Goal: Transaction & Acquisition: Book appointment/travel/reservation

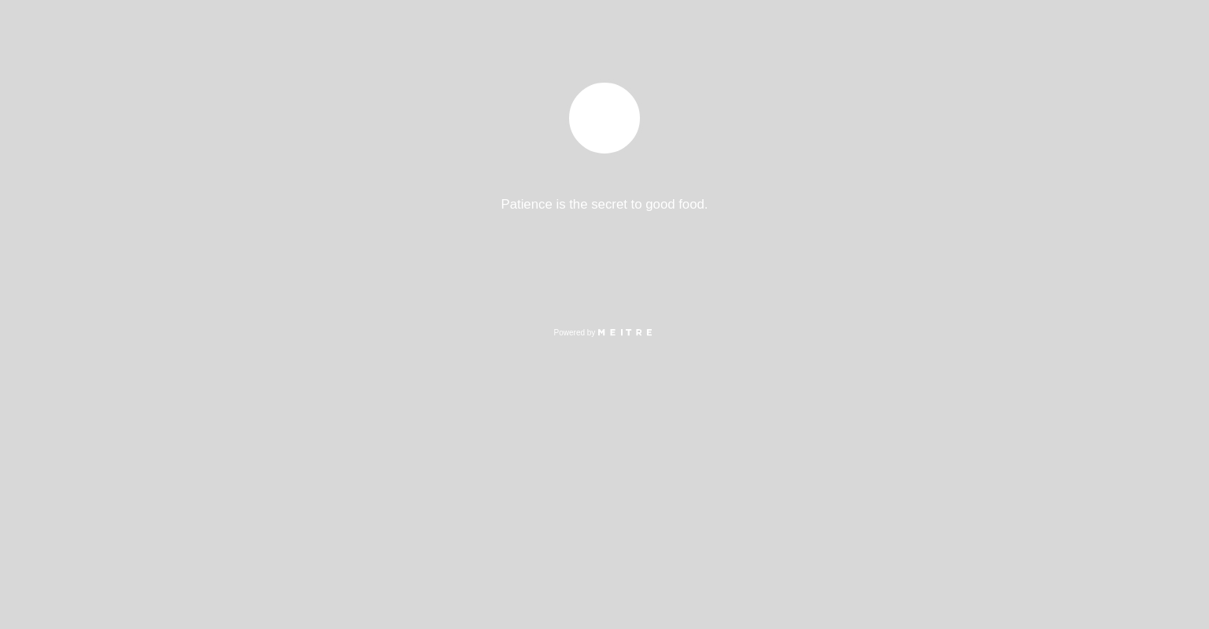
select select "pt"
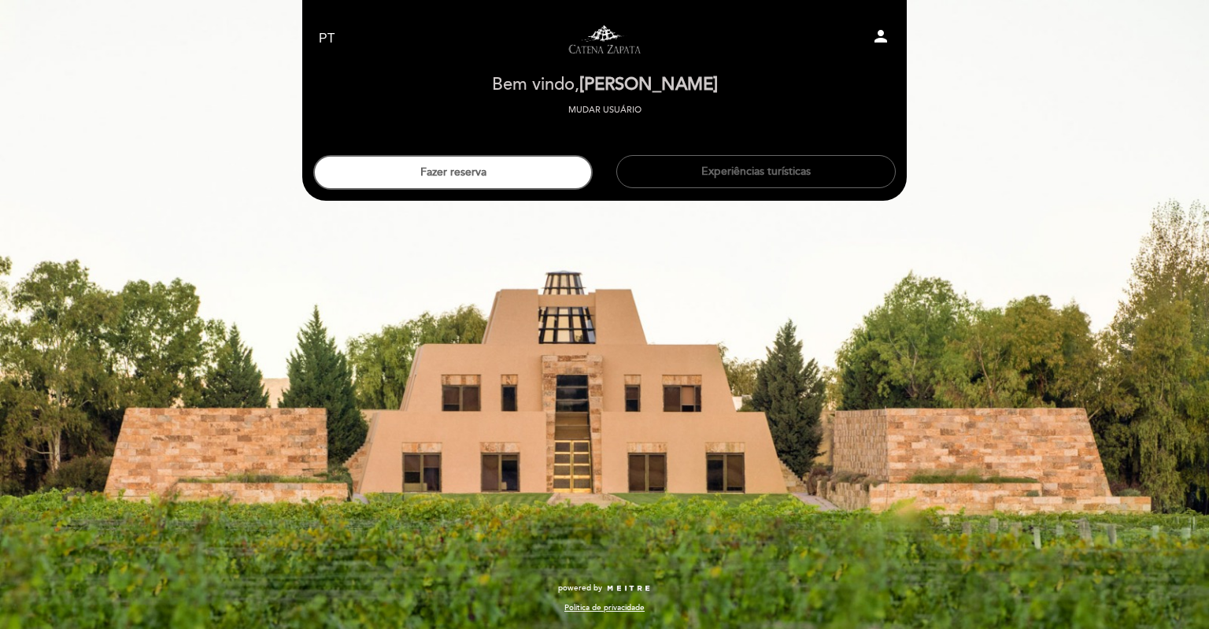
click at [461, 172] on button "Fazer reserva" at bounding box center [453, 172] width 280 height 35
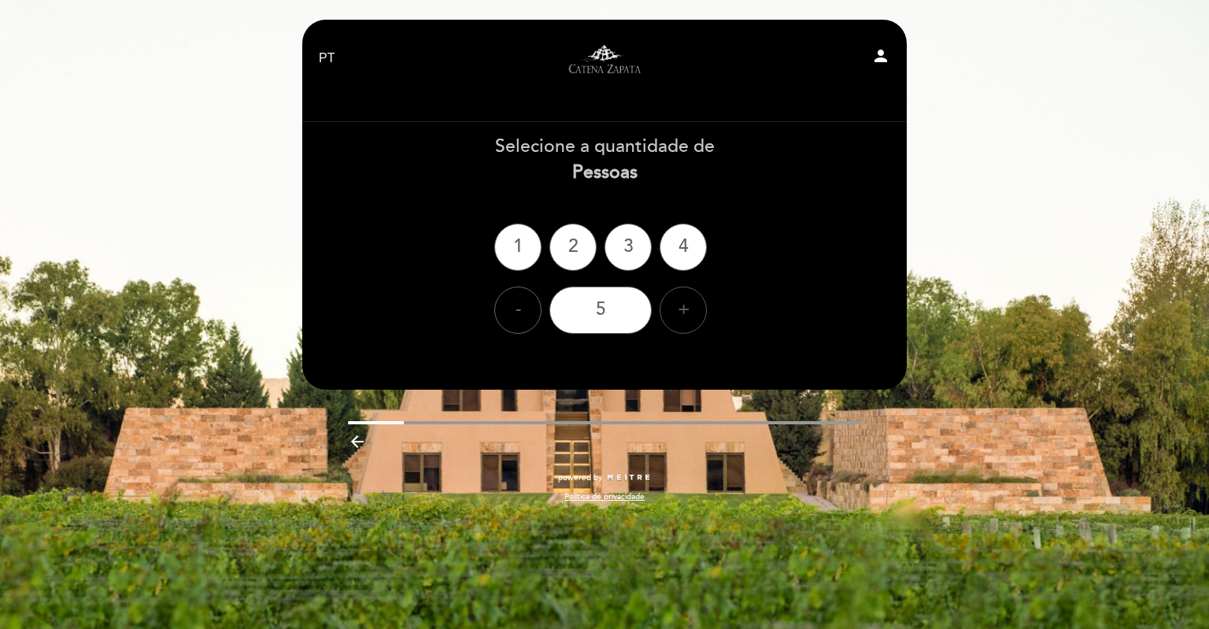
click at [687, 309] on div "+" at bounding box center [683, 310] width 47 height 47
click at [601, 311] on div "6" at bounding box center [601, 310] width 102 height 47
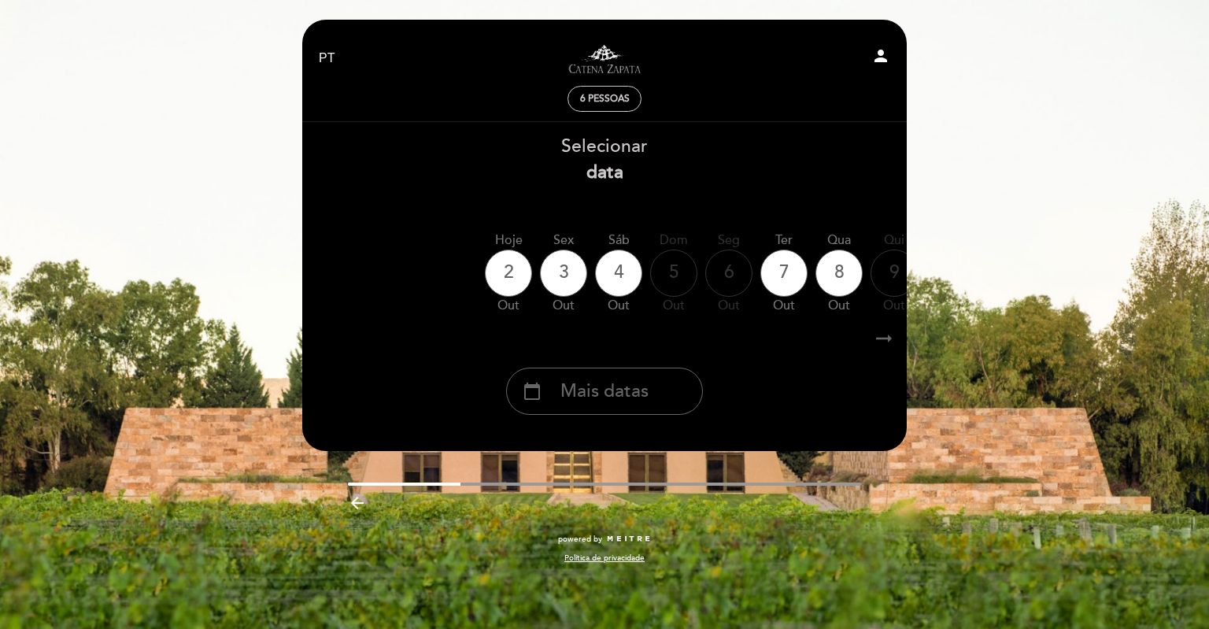
click at [890, 338] on icon "arrow_right_alt" at bounding box center [884, 339] width 24 height 34
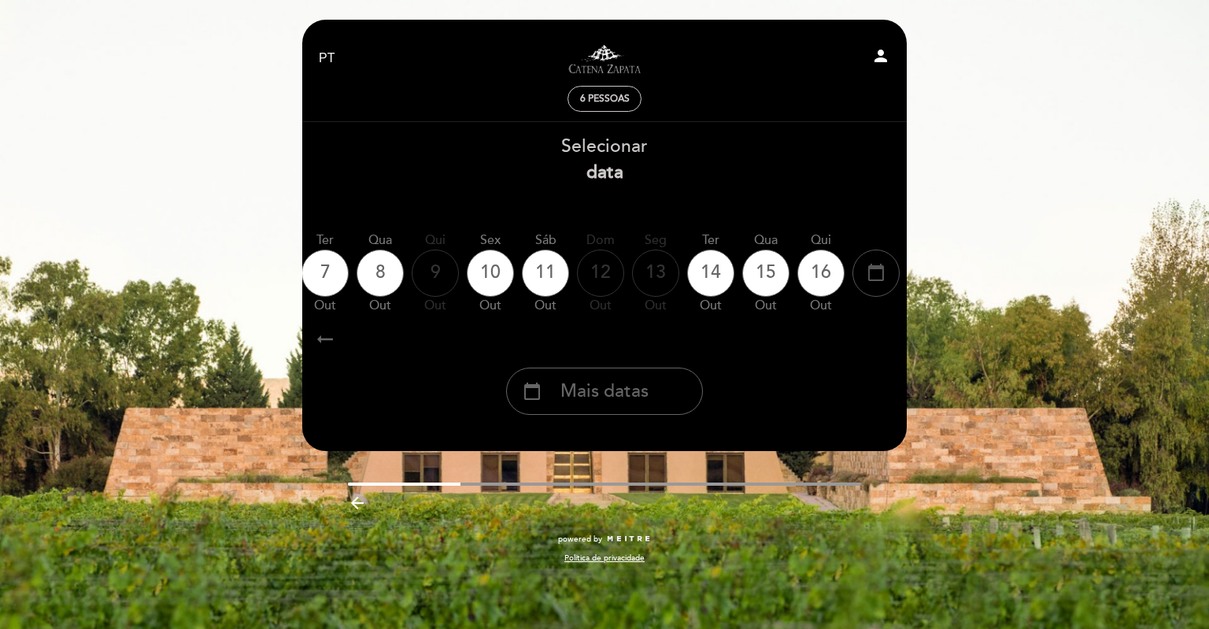
click at [888, 268] on div "calendar_today" at bounding box center [876, 273] width 47 height 47
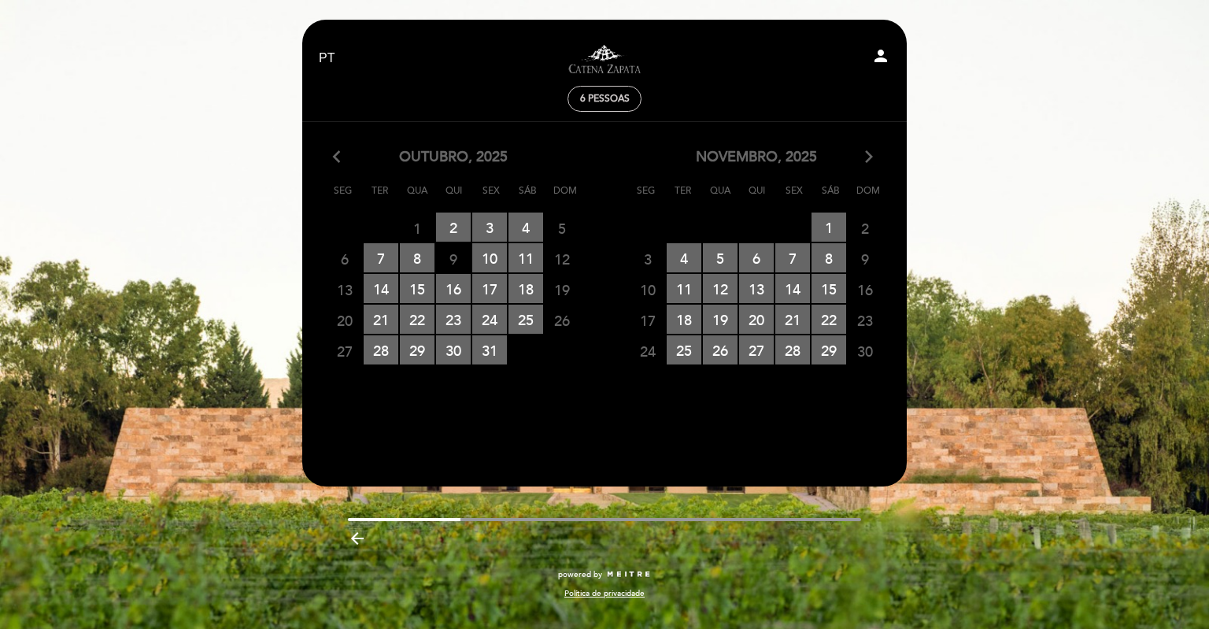
click at [865, 150] on icon "arrow_forward_ios" at bounding box center [869, 157] width 14 height 20
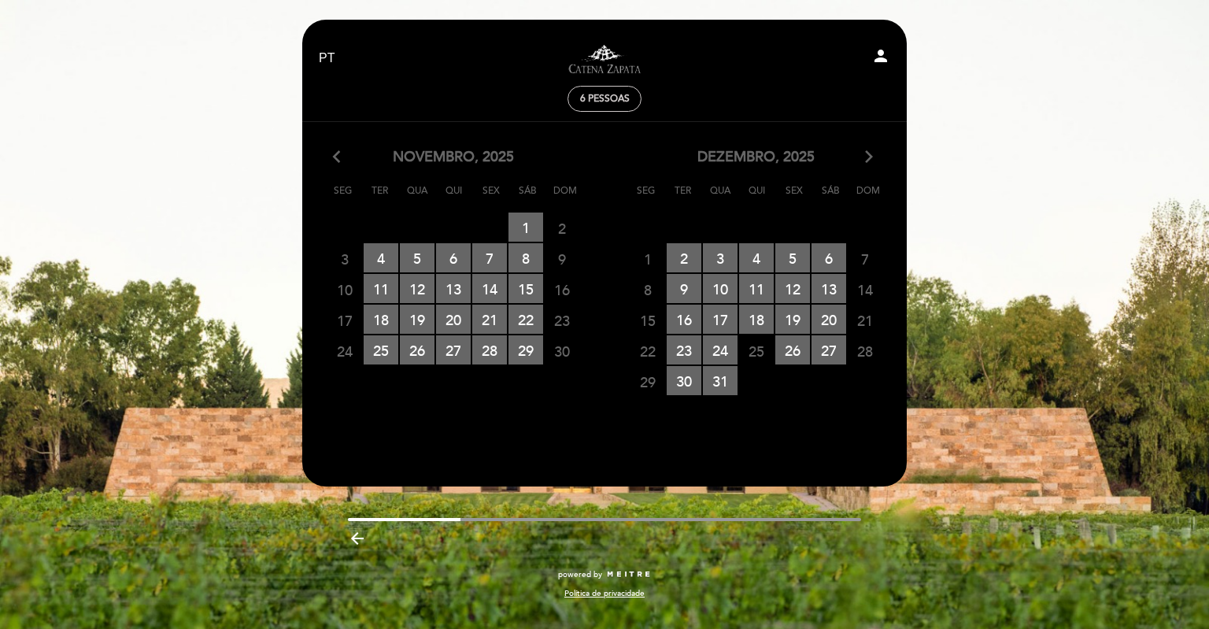
click at [871, 156] on icon "arrow_forward_ios" at bounding box center [869, 157] width 14 height 20
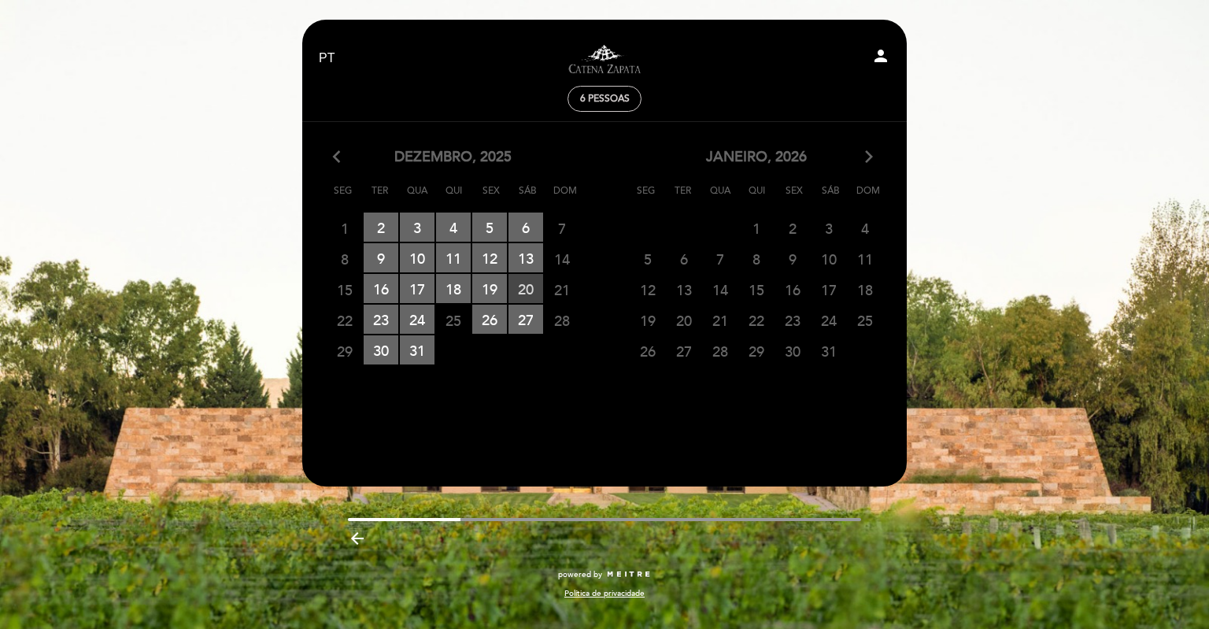
click at [527, 291] on span "20 RESERVAS DISPONÍVEIS" at bounding box center [526, 288] width 35 height 29
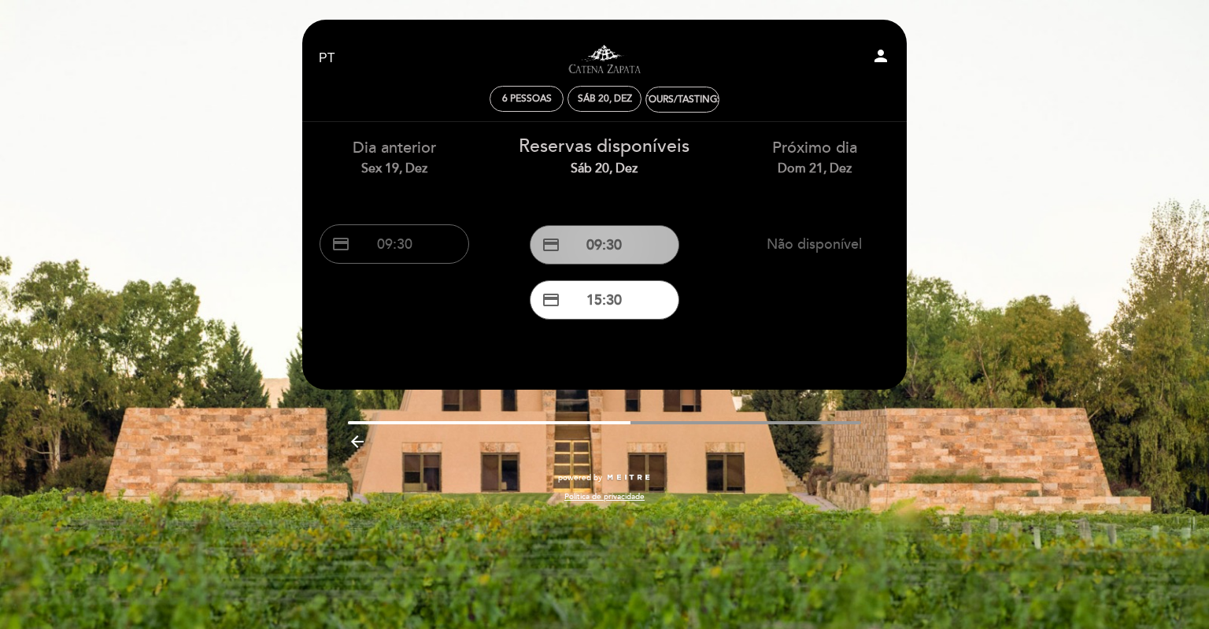
click at [627, 252] on button "credit_card 09:30" at bounding box center [605, 244] width 150 height 39
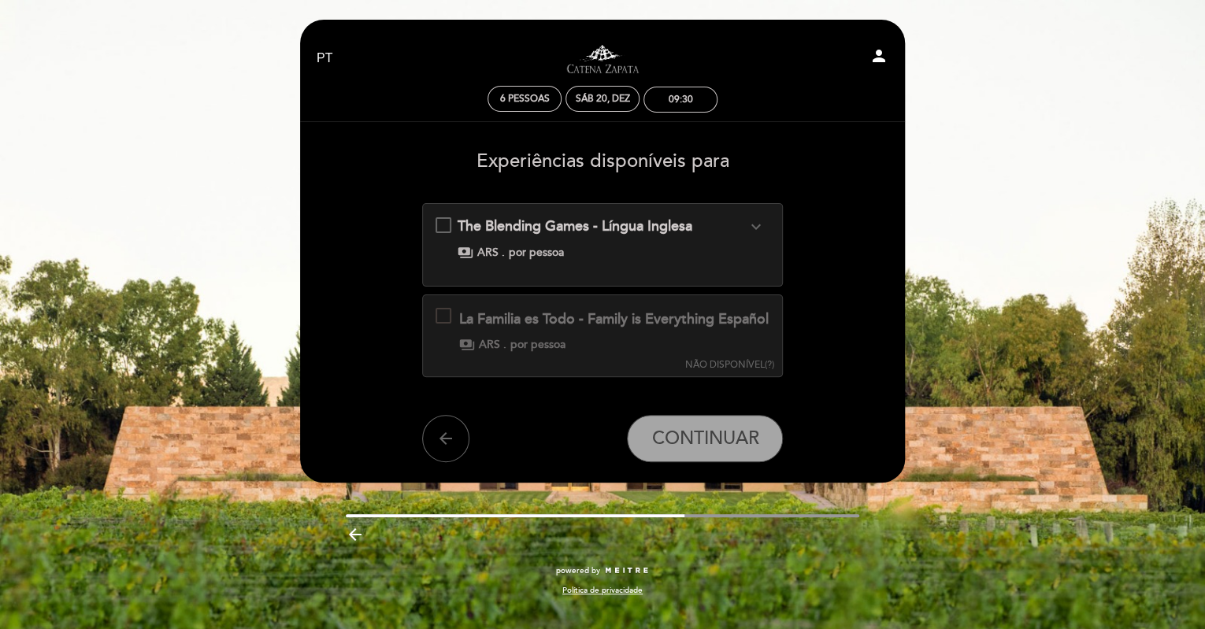
click at [742, 326] on button "NÃO DISPONÍVEL (?)" at bounding box center [728, 333] width 98 height 77
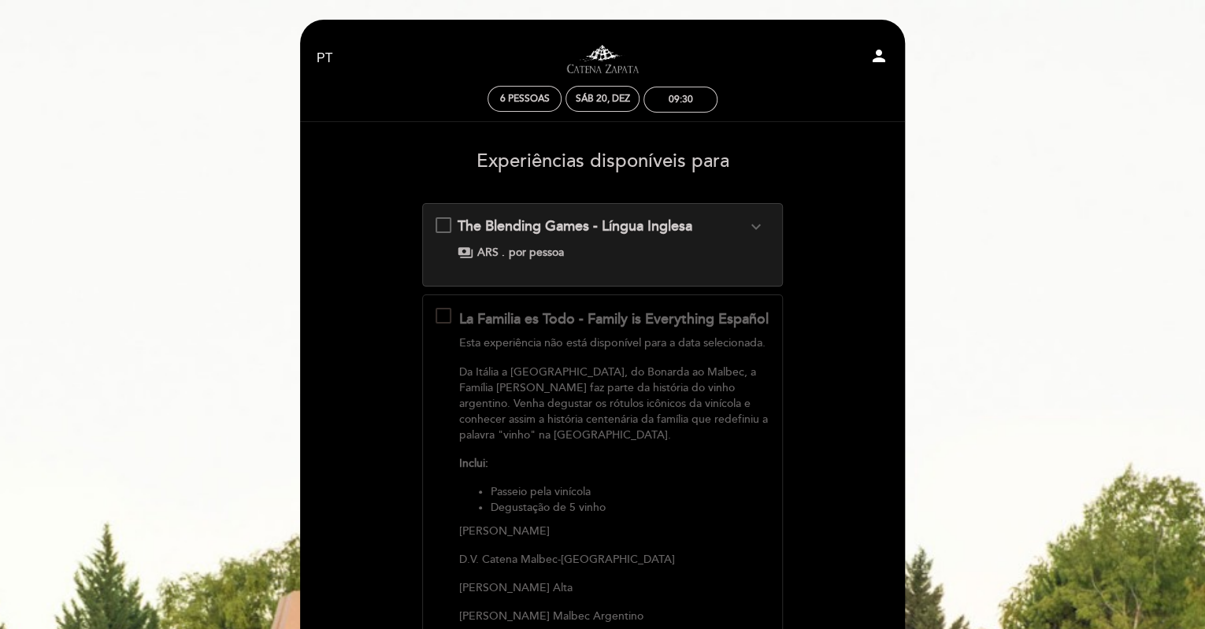
click at [742, 321] on button "MENOS INFO" at bounding box center [742, 612] width 71 height 634
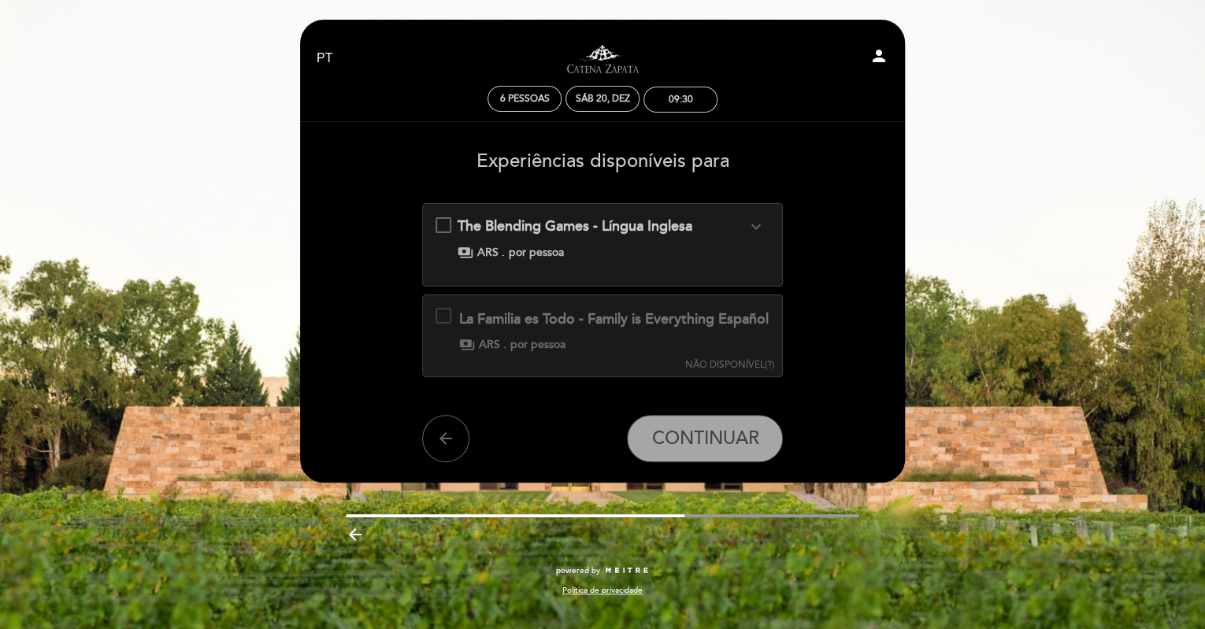
click at [746, 220] on icon "expand_more" at bounding box center [755, 226] width 19 height 19
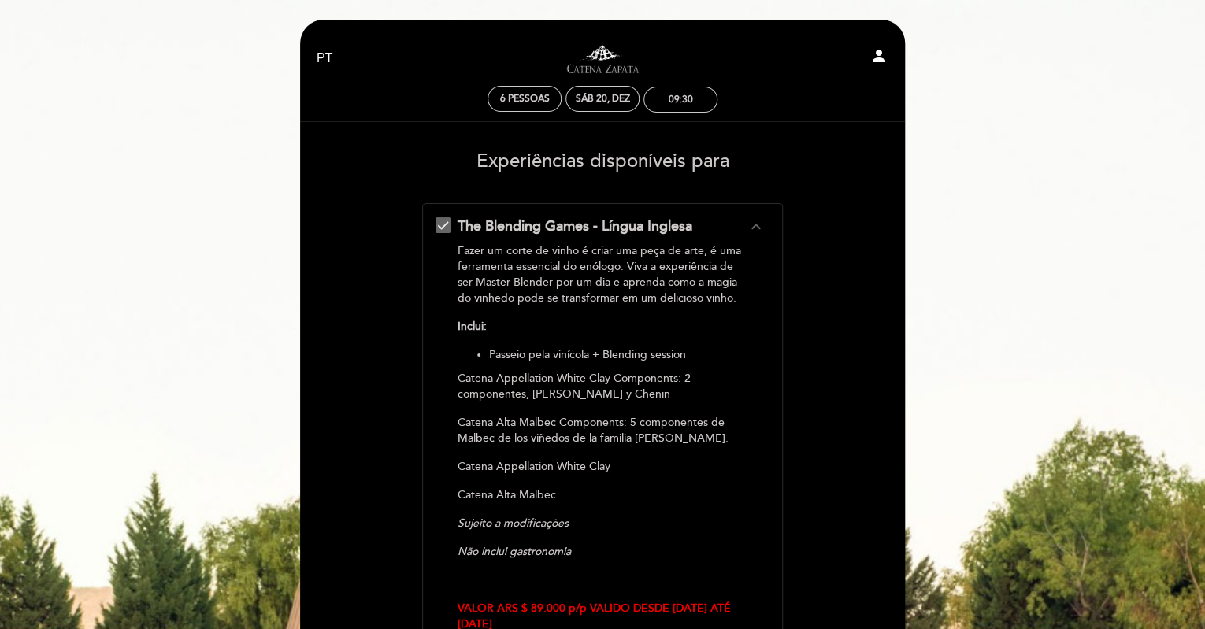
click at [746, 220] on icon "expand_less" at bounding box center [755, 226] width 19 height 19
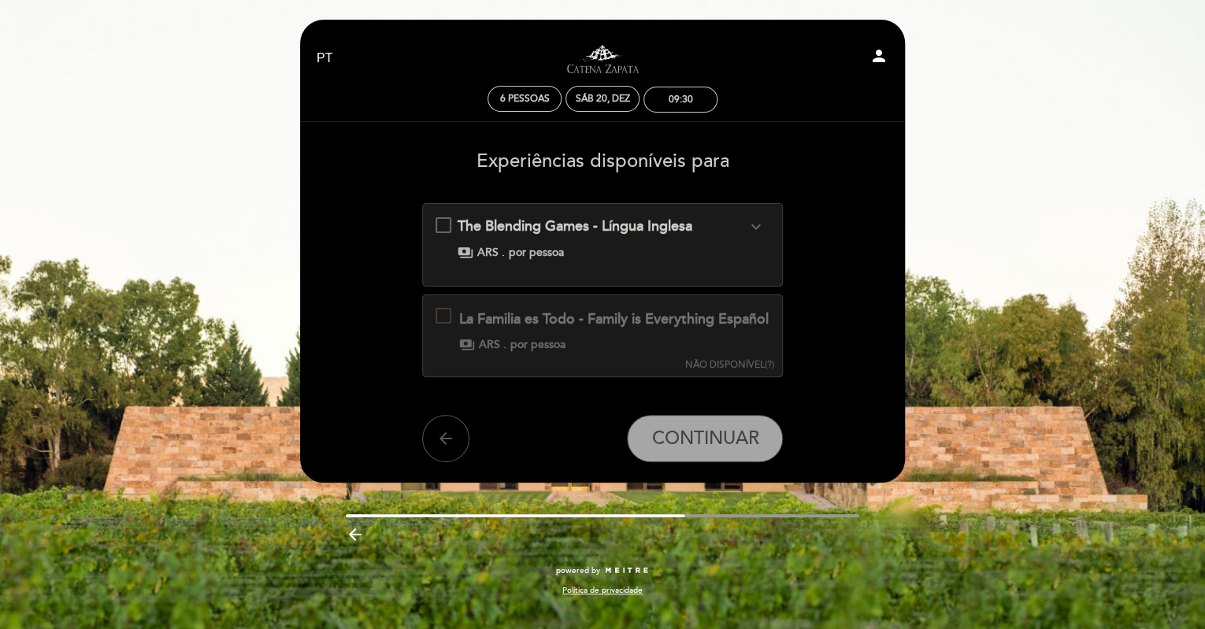
click at [460, 459] on button "arrow_back" at bounding box center [445, 438] width 47 height 47
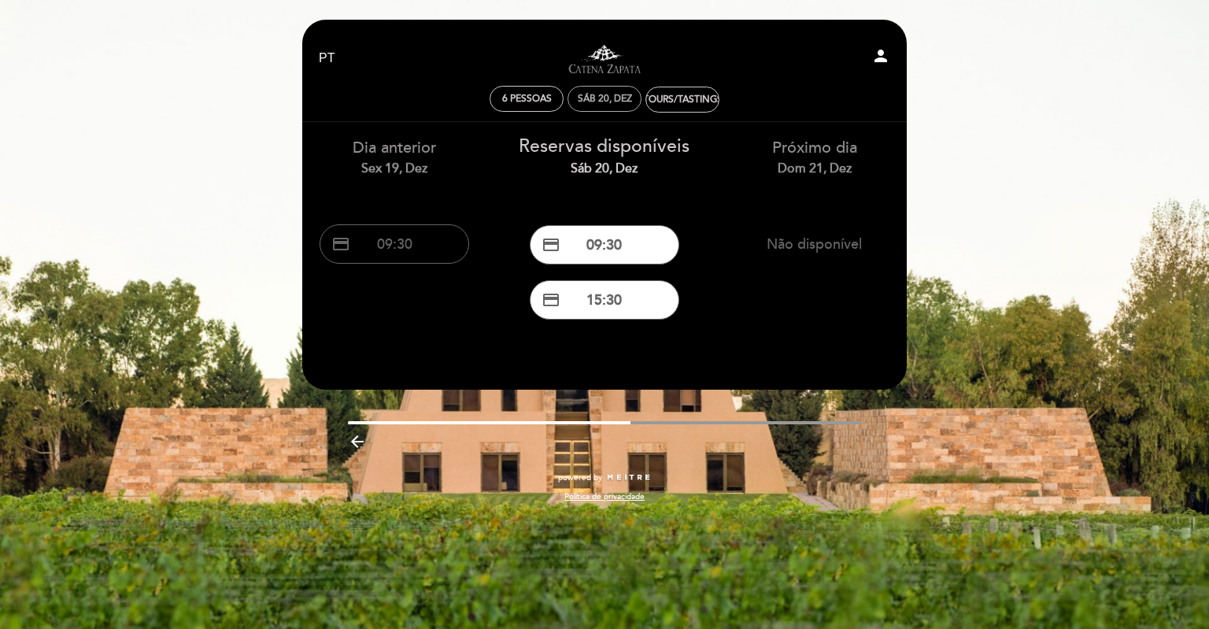
click at [608, 96] on div "Sáb 20, dez" at bounding box center [605, 99] width 54 height 12
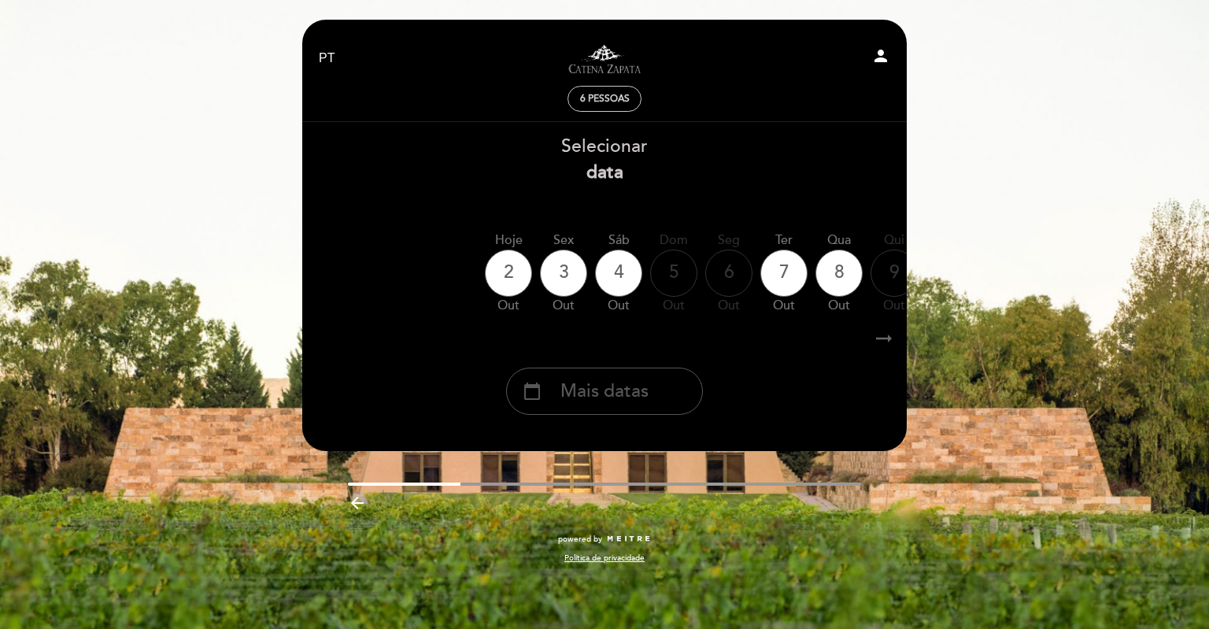
click at [621, 405] on span "Mais datas" at bounding box center [605, 392] width 88 height 26
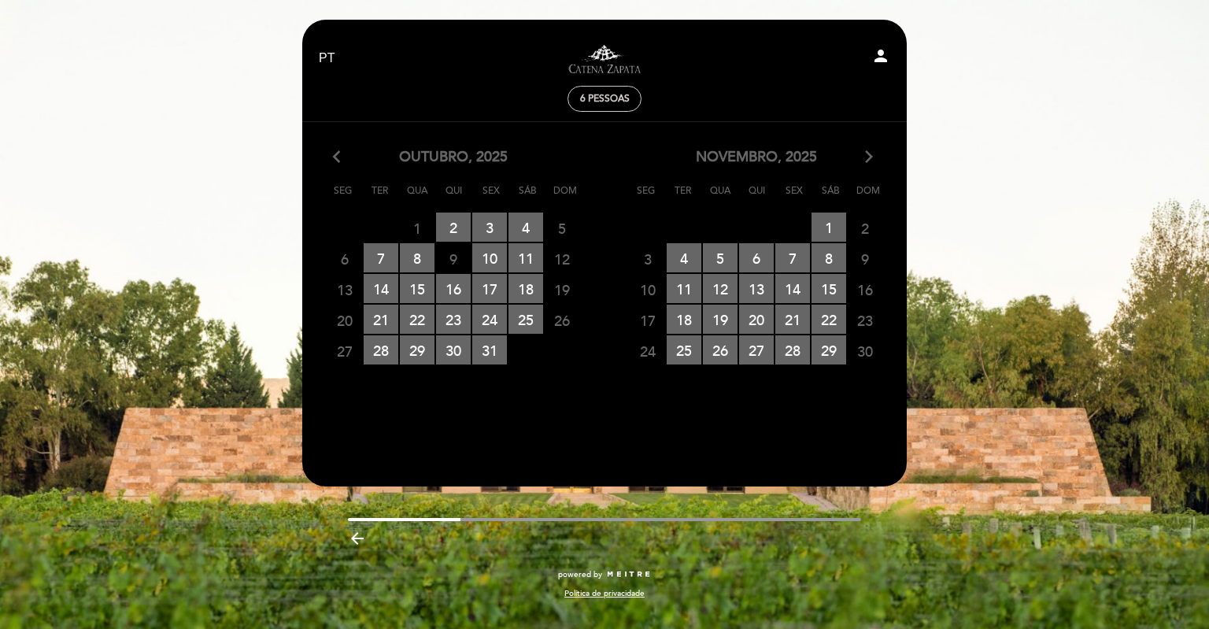
click at [865, 150] on icon "arrow_forward_ios" at bounding box center [869, 157] width 14 height 20
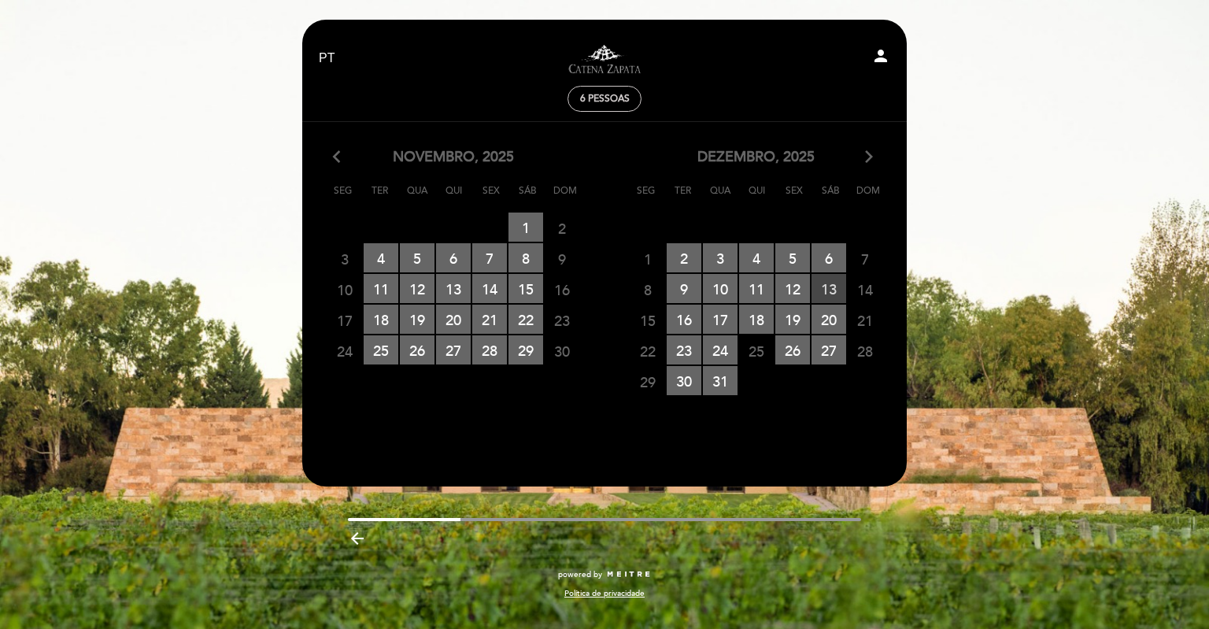
click at [837, 293] on span "13 RESERVAS DISPONÍVEIS" at bounding box center [829, 288] width 35 height 29
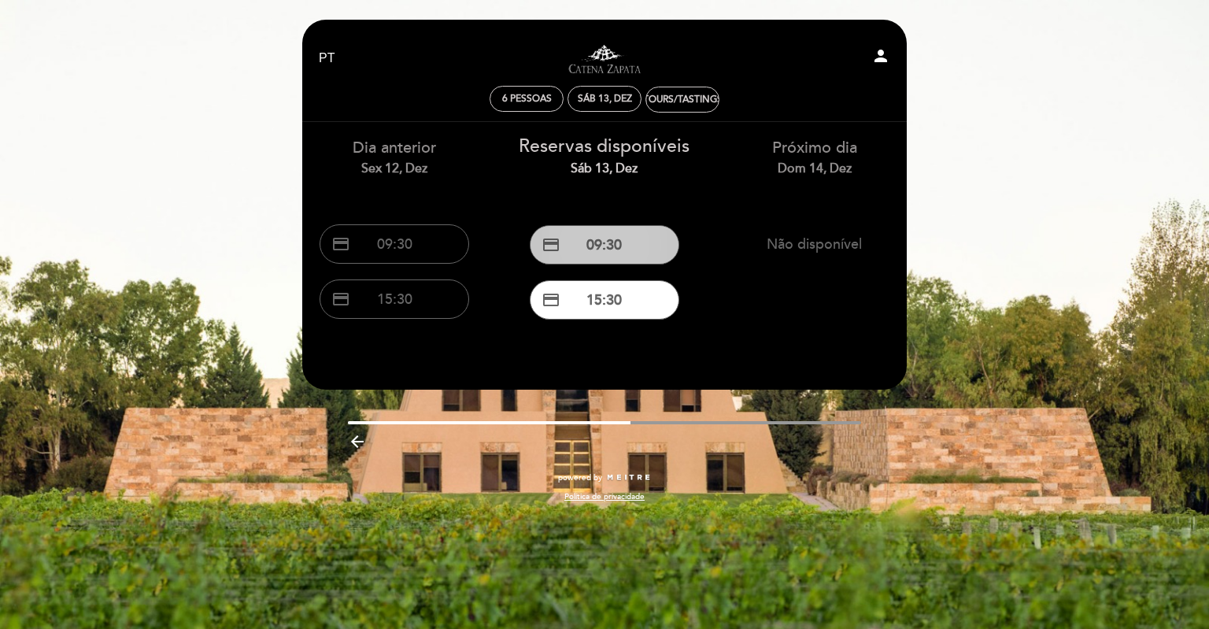
click at [603, 256] on button "credit_card 09:30" at bounding box center [605, 244] width 150 height 39
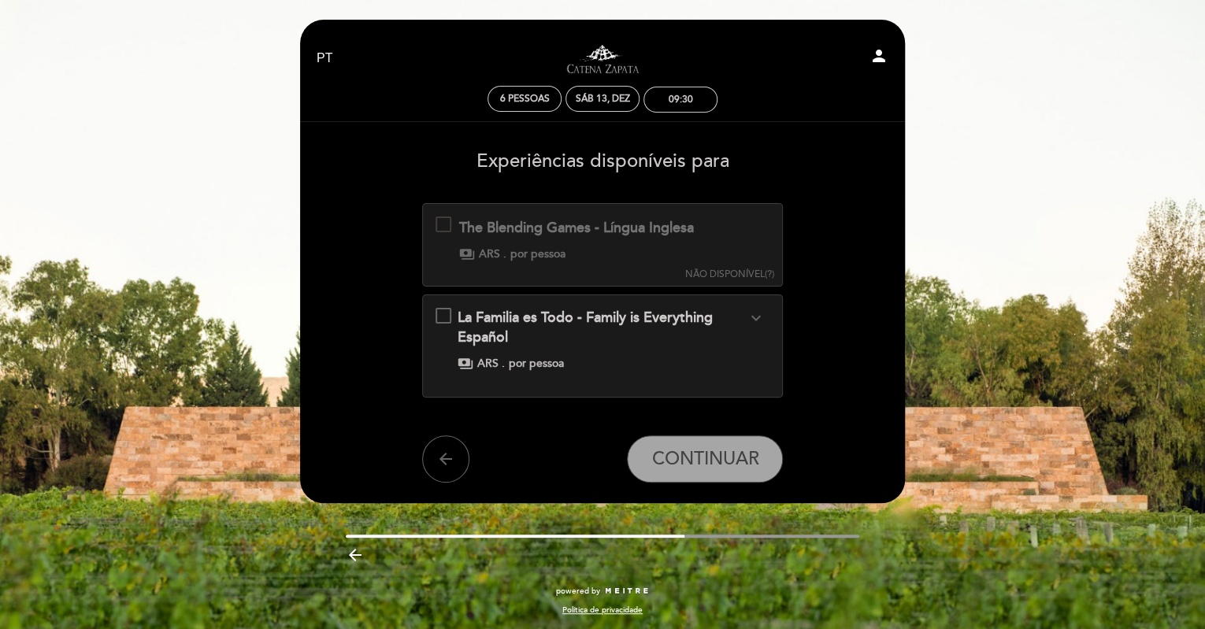
click at [724, 328] on div "La Familia es Todo - Family is Everything Español expand_more" at bounding box center [601, 328] width 289 height 40
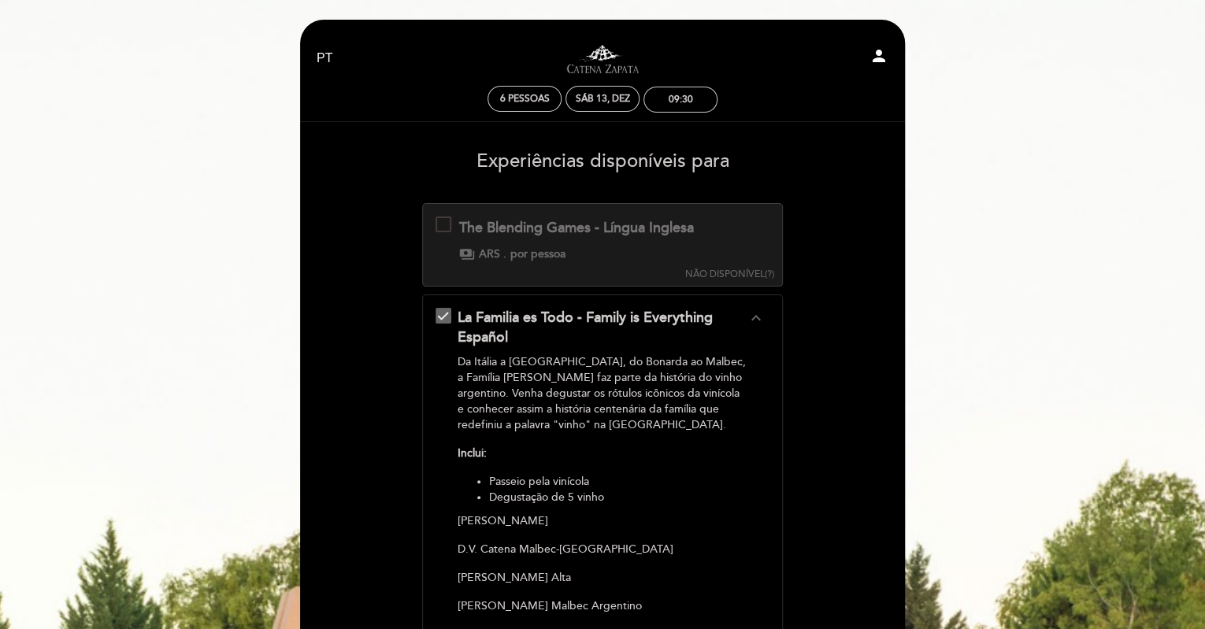
click at [777, 326] on div "La Familia es Todo - Family is Everything Español expand_less Da [GEOGRAPHIC_DA…" at bounding box center [602, 609] width 361 height 631
click at [757, 314] on icon "expand_less" at bounding box center [755, 318] width 19 height 19
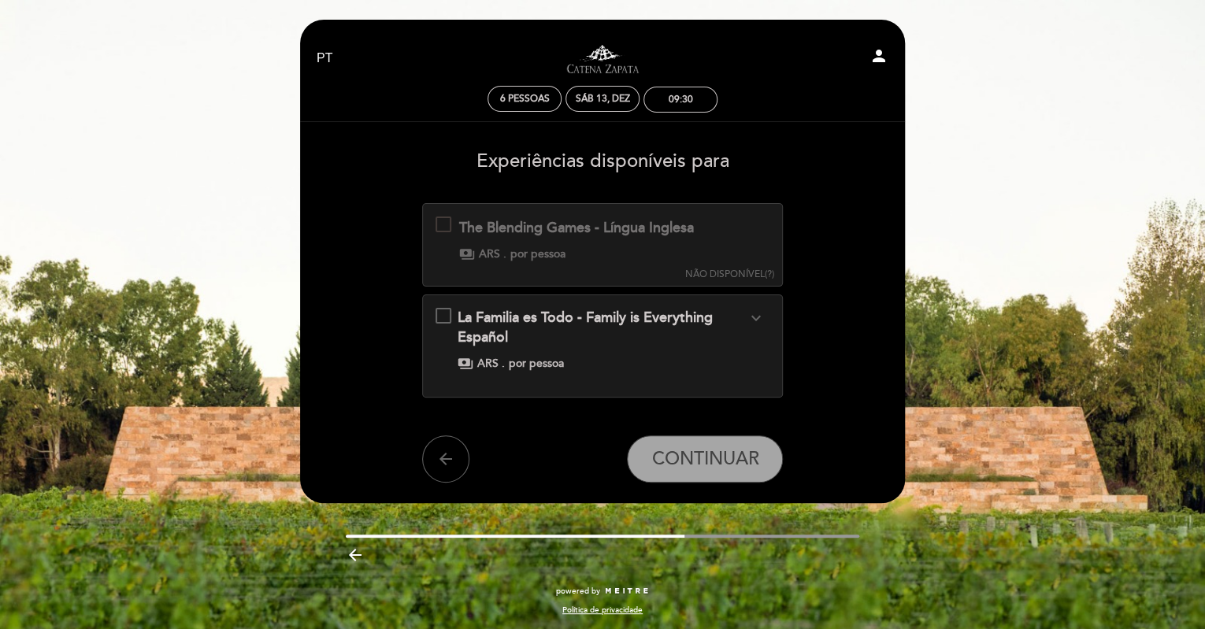
click at [752, 243] on button "NÃO DISPONÍVEL (?)" at bounding box center [728, 242] width 98 height 77
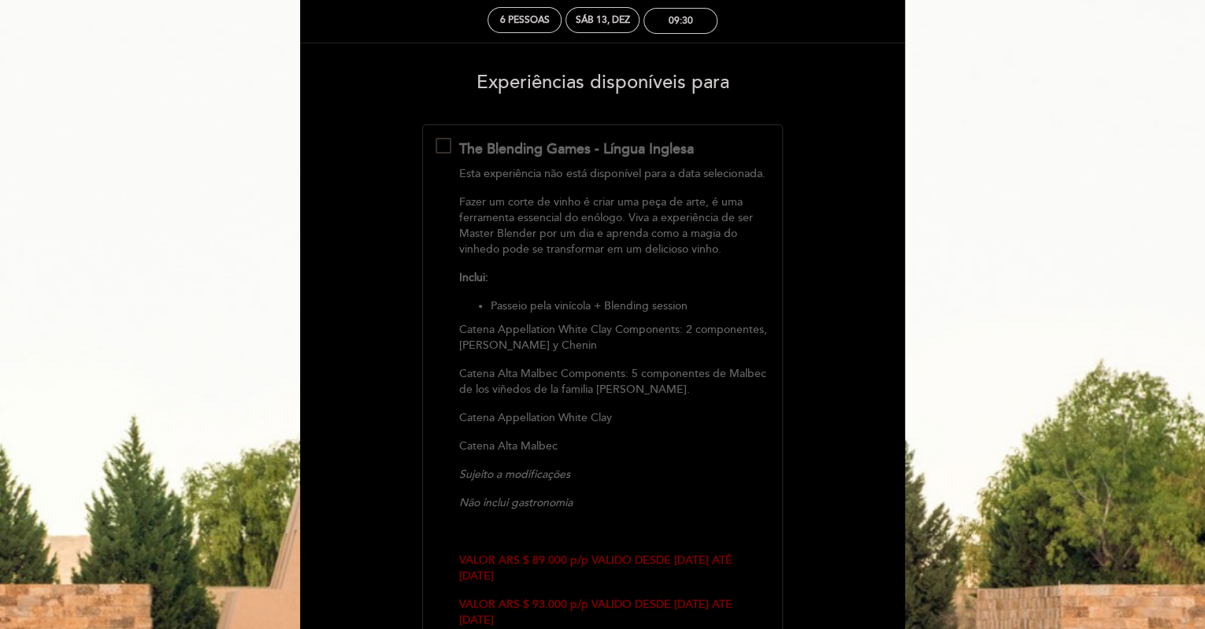
scroll to position [157, 0]
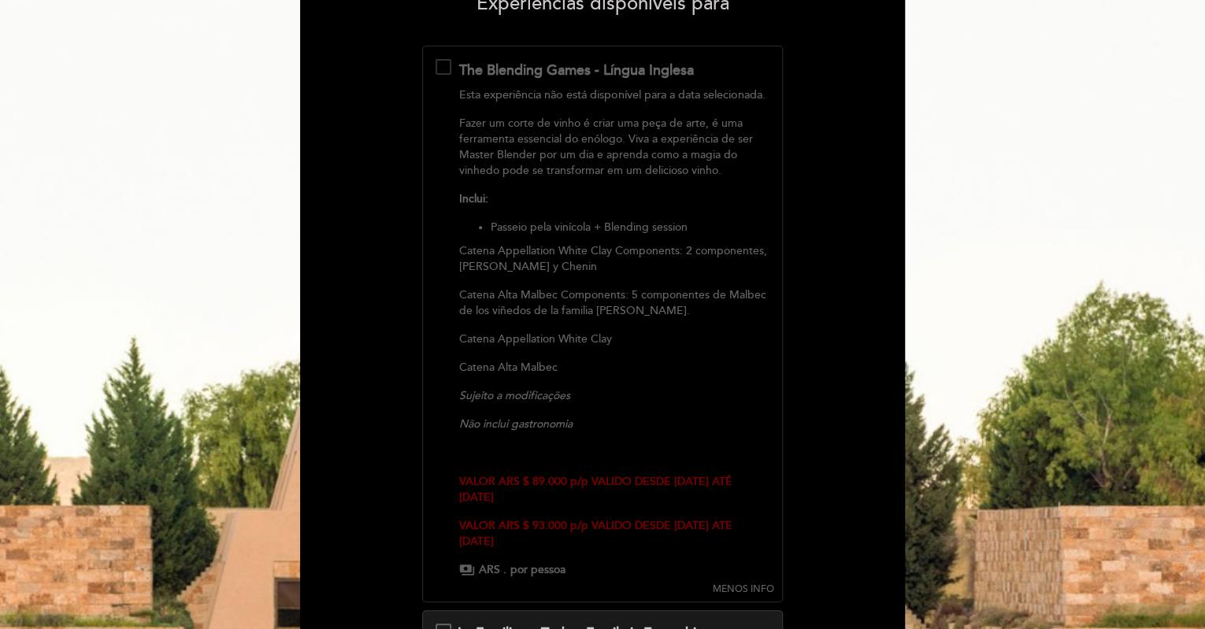
click at [705, 81] on div "The Blending Games - Língua Inglesa Esta experiência não está disponível para a…" at bounding box center [602, 318] width 335 height 518
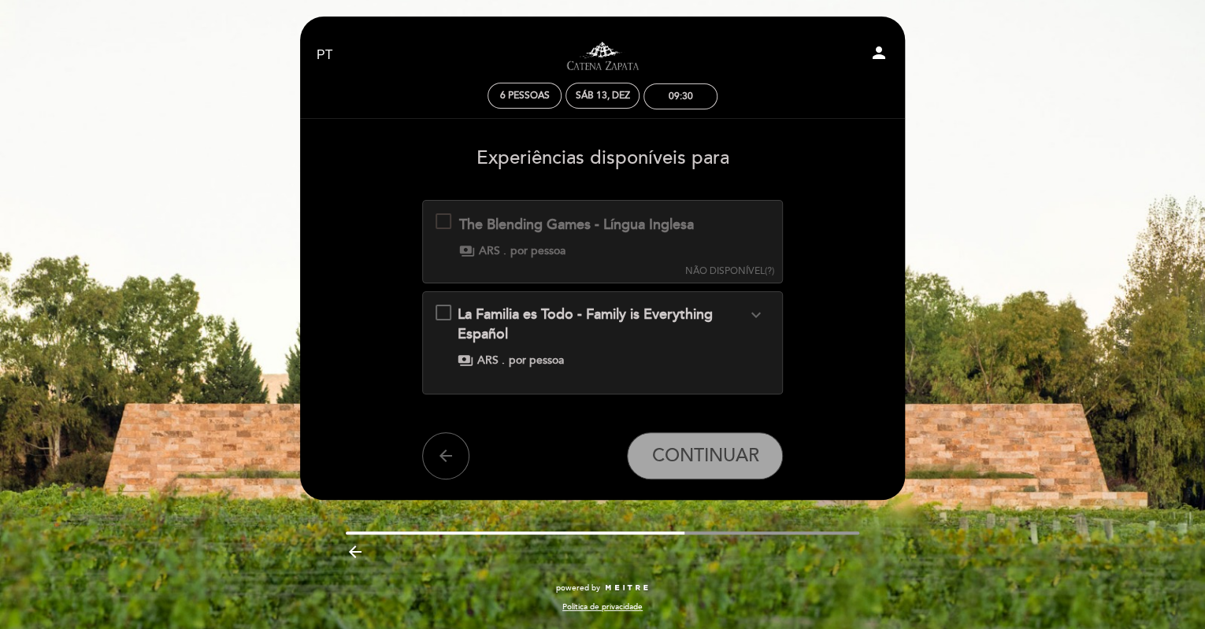
scroll to position [2, 0]
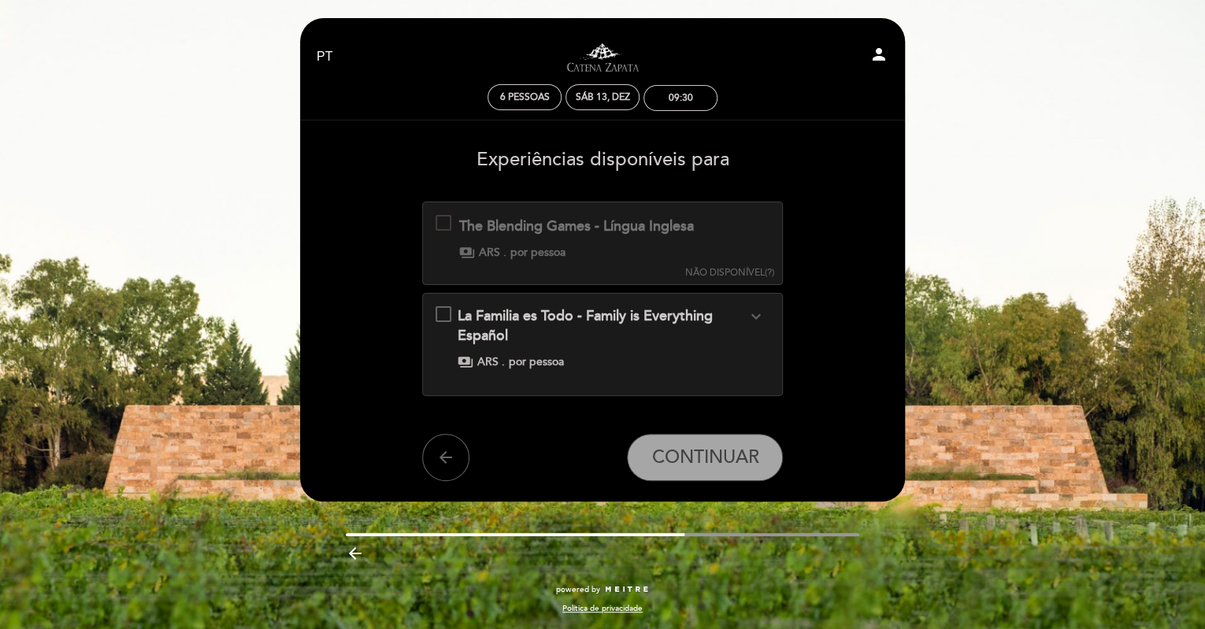
click at [715, 331] on div "La Familia es Todo - Family is Everything Español expand_more" at bounding box center [601, 326] width 289 height 40
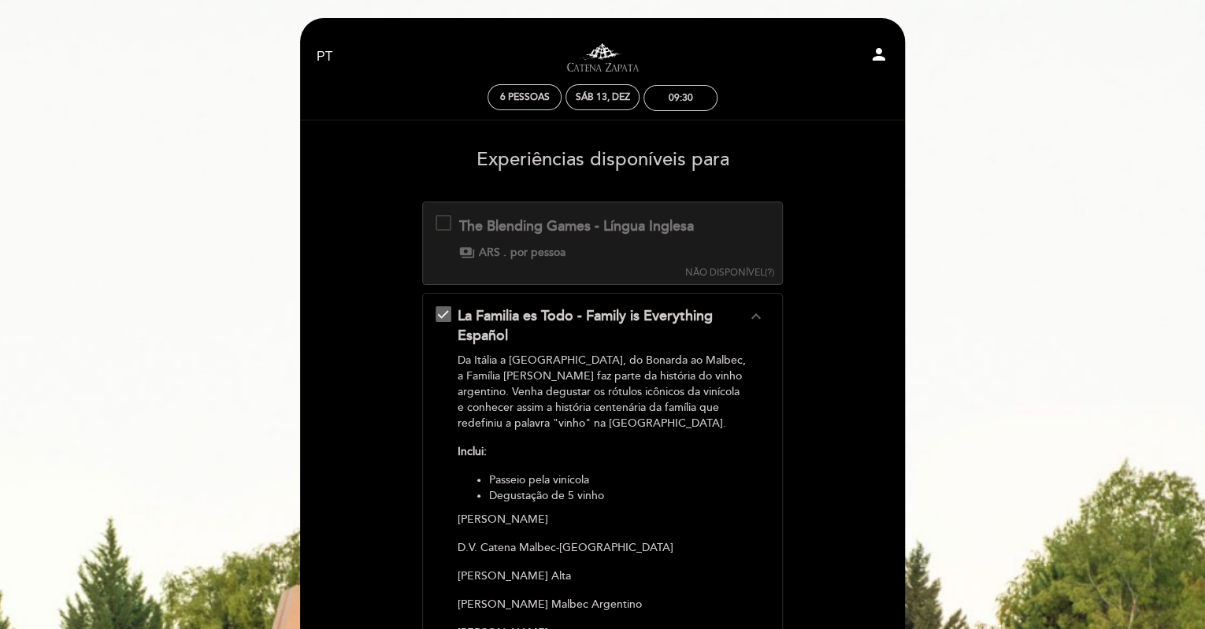
click at [715, 330] on div "La Familia es Todo - Family is Everything Español expand_less" at bounding box center [601, 326] width 289 height 40
